Goal: Information Seeking & Learning: Learn about a topic

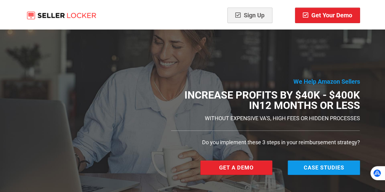
scroll to position [30, 0]
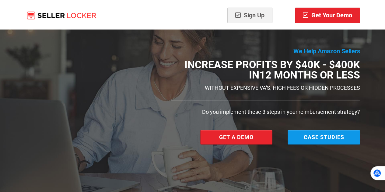
click at [200, 12] on div "Sign Up" at bounding box center [236, 16] width 72 height 16
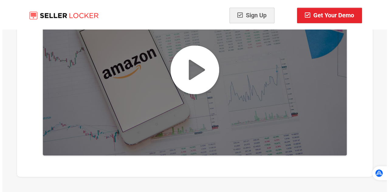
scroll to position [426, 0]
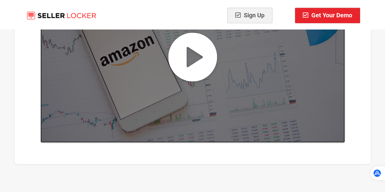
click at [209, 63] on img at bounding box center [192, 56] width 304 height 171
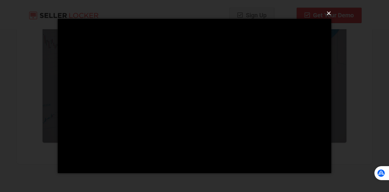
click at [325, 16] on button "×" at bounding box center [197, 13] width 274 height 13
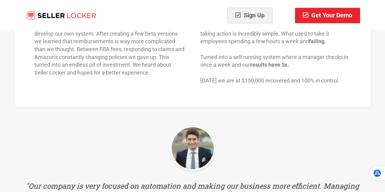
scroll to position [2771, 0]
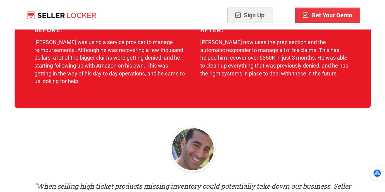
scroll to position [852, 0]
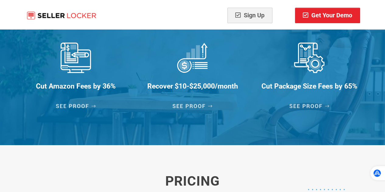
scroll to position [4929, 0]
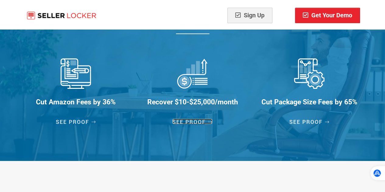
click at [194, 120] on img at bounding box center [193, 122] width 40 height 4
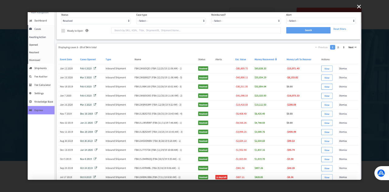
click at [359, 5] on button "×" at bounding box center [197, 6] width 334 height 13
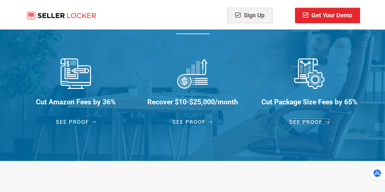
click at [301, 120] on img at bounding box center [309, 122] width 40 height 4
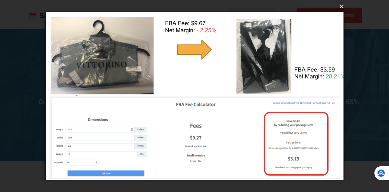
click at [342, 6] on button "×" at bounding box center [196, 6] width 299 height 13
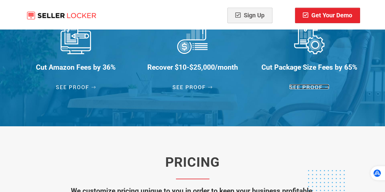
scroll to position [4899, 0]
